Goal: Task Accomplishment & Management: Manage account settings

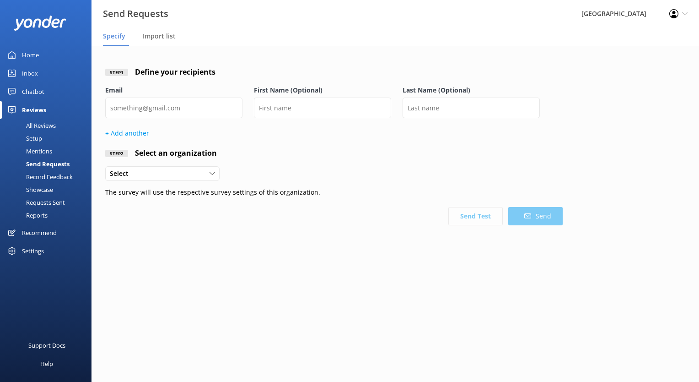
click at [637, 15] on div "[GEOGRAPHIC_DATA]" at bounding box center [614, 13] width 88 height 27
click at [28, 255] on div "Settings" at bounding box center [33, 251] width 22 height 18
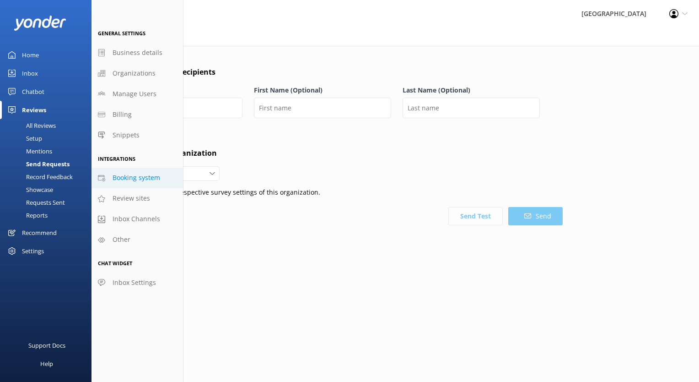
click at [134, 178] on span "Booking system" at bounding box center [137, 177] width 48 height 10
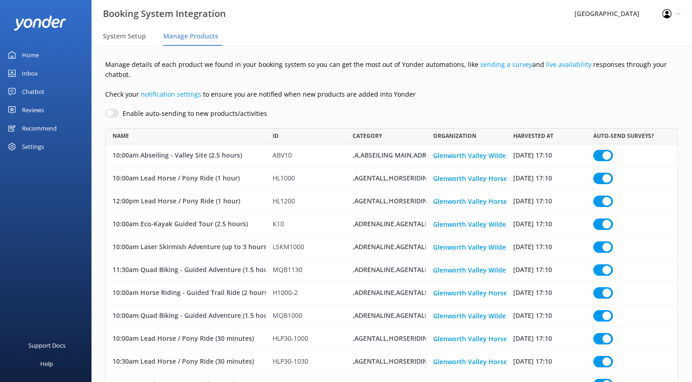
click at [39, 109] on div "Reviews" at bounding box center [33, 110] width 22 height 18
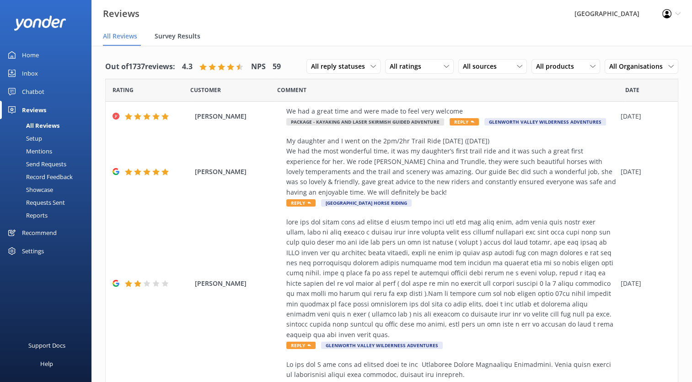
click at [175, 38] on span "Survey Results" at bounding box center [178, 36] width 46 height 9
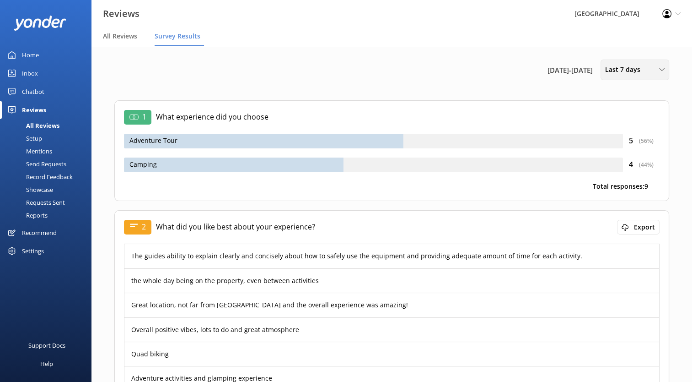
click at [642, 68] on span "Last 7 days" at bounding box center [625, 70] width 41 height 10
click at [637, 114] on div "Last 30 days" at bounding box center [622, 109] width 32 height 9
click at [135, 118] on icon at bounding box center [134, 117] width 10 height 10
click at [651, 71] on div "Last 30 days" at bounding box center [635, 70] width 64 height 10
click at [651, 89] on link "Last 7 days" at bounding box center [641, 91] width 81 height 18
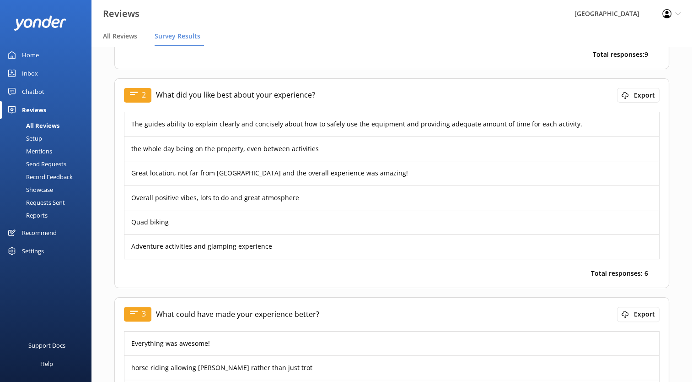
scroll to position [137, 0]
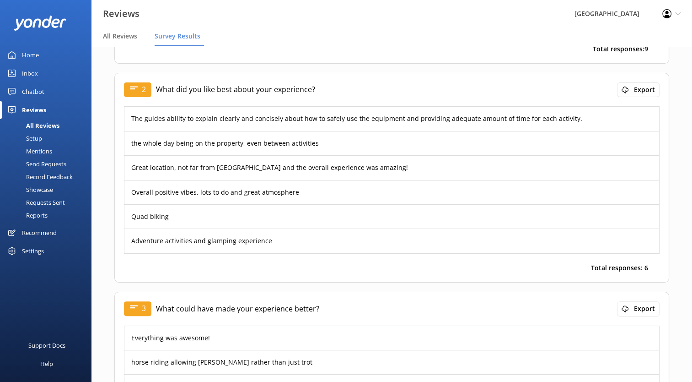
click at [42, 88] on div "Chatbot" at bounding box center [33, 91] width 22 height 18
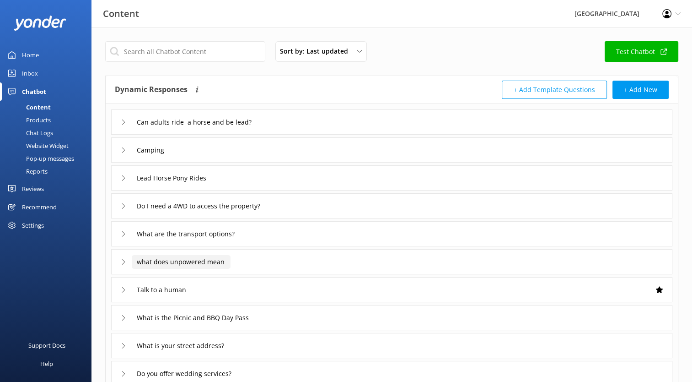
click at [153, 265] on input "what does unpowered mean" at bounding box center [181, 262] width 99 height 14
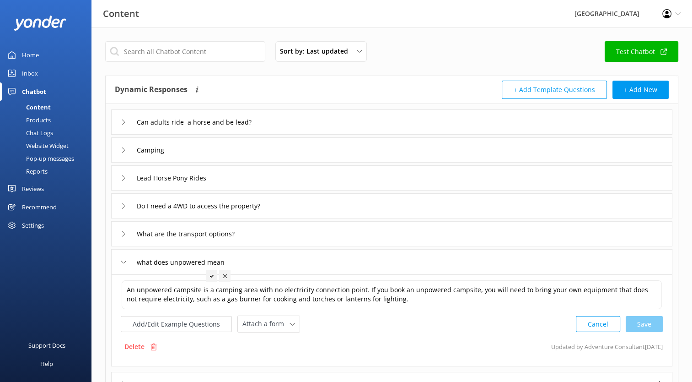
click at [124, 262] on div "what does unpowered mean" at bounding box center [170, 261] width 99 height 15
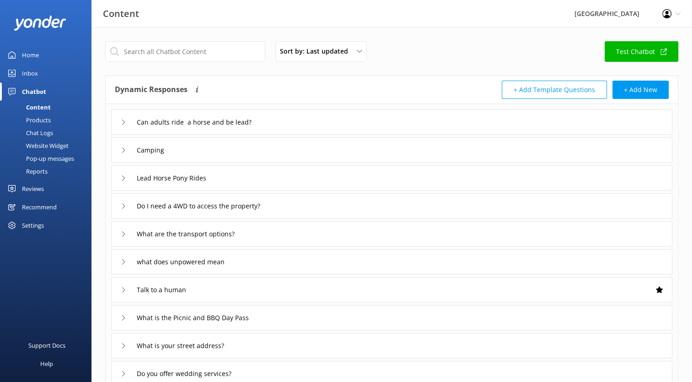
click at [121, 290] on icon at bounding box center [123, 289] width 5 height 5
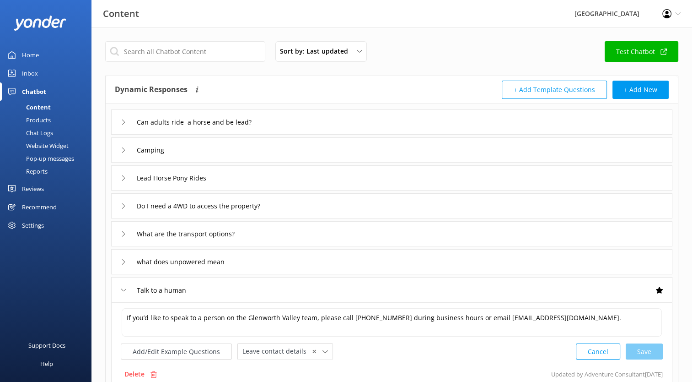
click at [648, 49] on link "Test Chatbot" at bounding box center [642, 51] width 74 height 21
click at [121, 121] on icon at bounding box center [123, 121] width 5 height 5
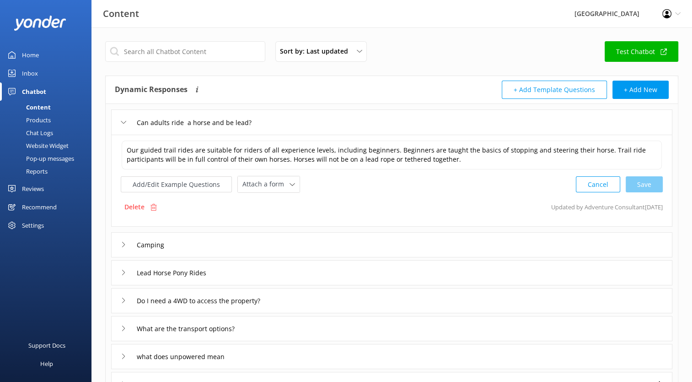
click at [544, 92] on button "+ Add Template Questions" at bounding box center [554, 90] width 105 height 18
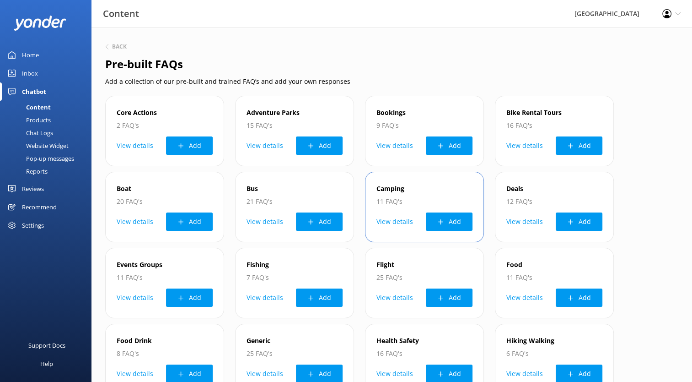
click at [394, 222] on button "View details" at bounding box center [395, 221] width 37 height 18
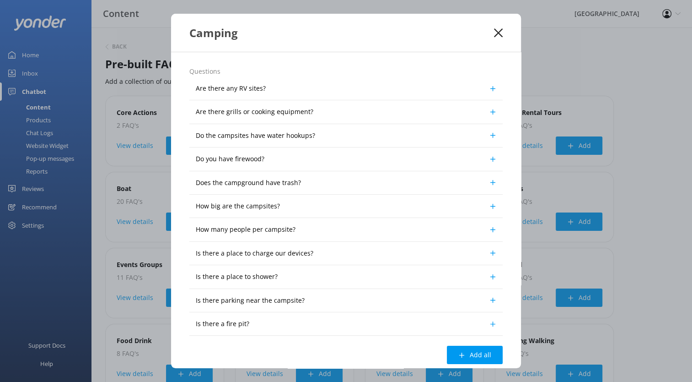
click at [490, 86] on icon at bounding box center [493, 88] width 7 height 7
drag, startPoint x: 476, startPoint y: 89, endPoint x: 498, endPoint y: 30, distance: 63.1
click at [498, 30] on icon at bounding box center [498, 32] width 9 height 9
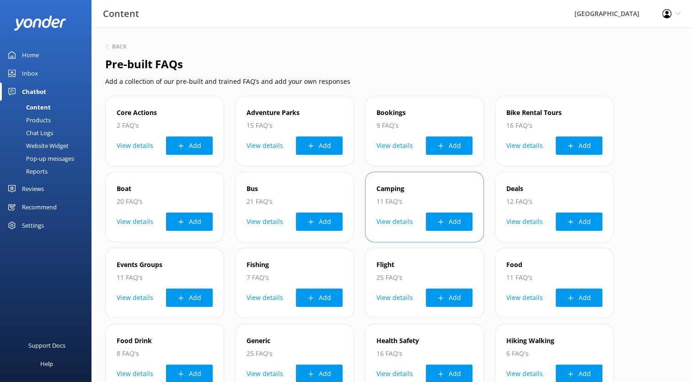
click at [392, 222] on button "View details" at bounding box center [395, 221] width 37 height 18
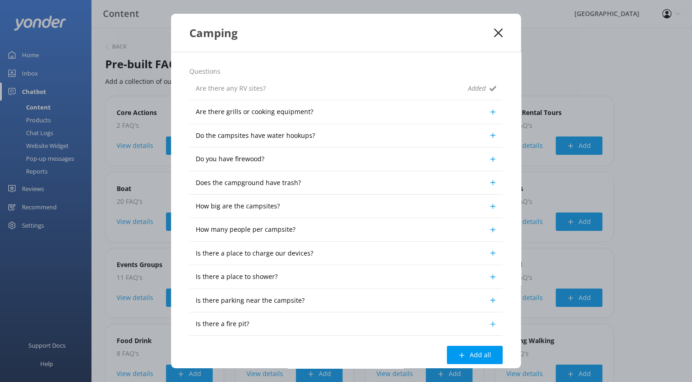
click at [503, 28] on div "Camping" at bounding box center [346, 33] width 350 height 38
click at [497, 32] on use at bounding box center [498, 32] width 9 height 9
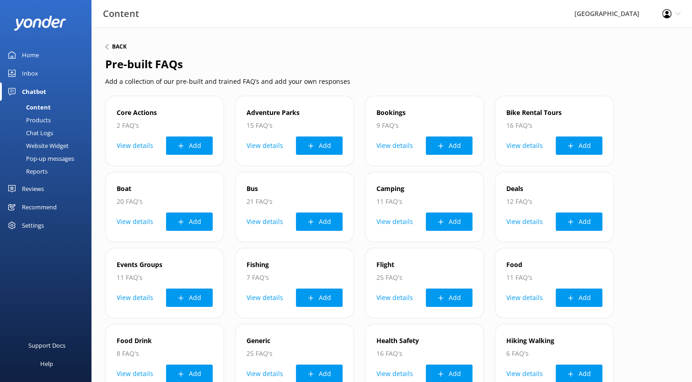
click at [117, 45] on h6 "Back" at bounding box center [119, 46] width 15 height 5
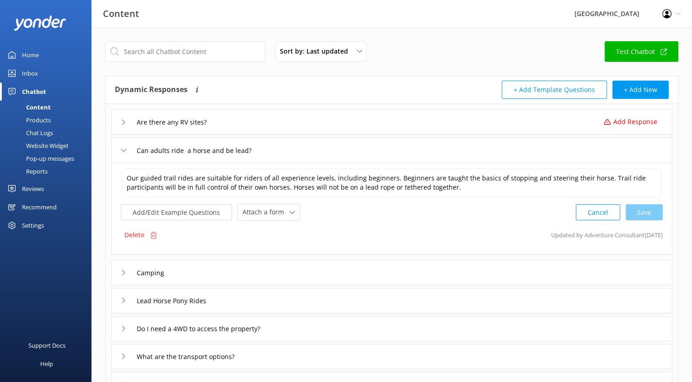
click at [124, 120] on icon at bounding box center [123, 121] width 5 height 5
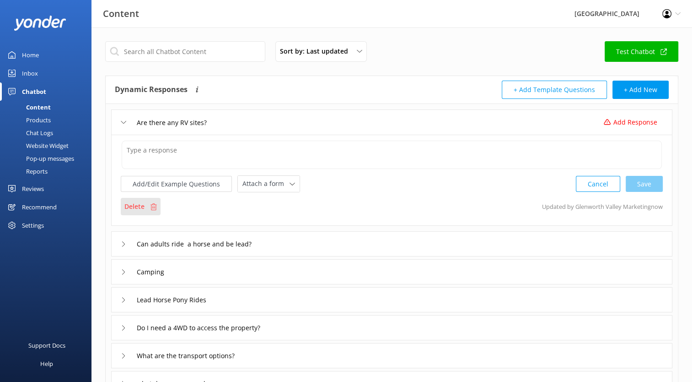
click at [146, 206] on div "Delete" at bounding box center [141, 206] width 40 height 17
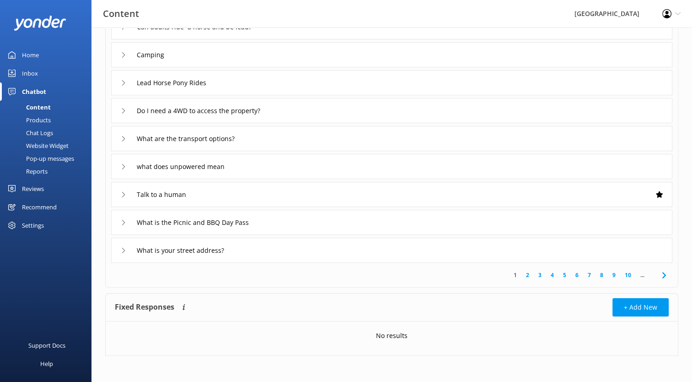
scroll to position [96, 0]
click at [124, 136] on use at bounding box center [123, 137] width 3 height 5
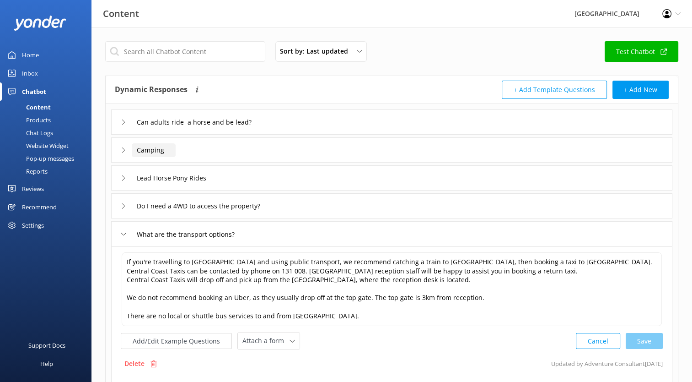
click at [148, 151] on input "Camping" at bounding box center [154, 150] width 44 height 14
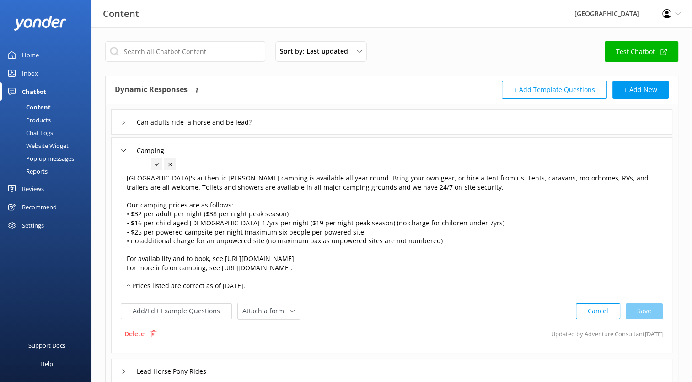
click at [367, 233] on textarea "[GEOGRAPHIC_DATA]'s authentic [PERSON_NAME] camping is available all year round…" at bounding box center [392, 232] width 540 height 128
